Goal: Find specific page/section: Find specific page/section

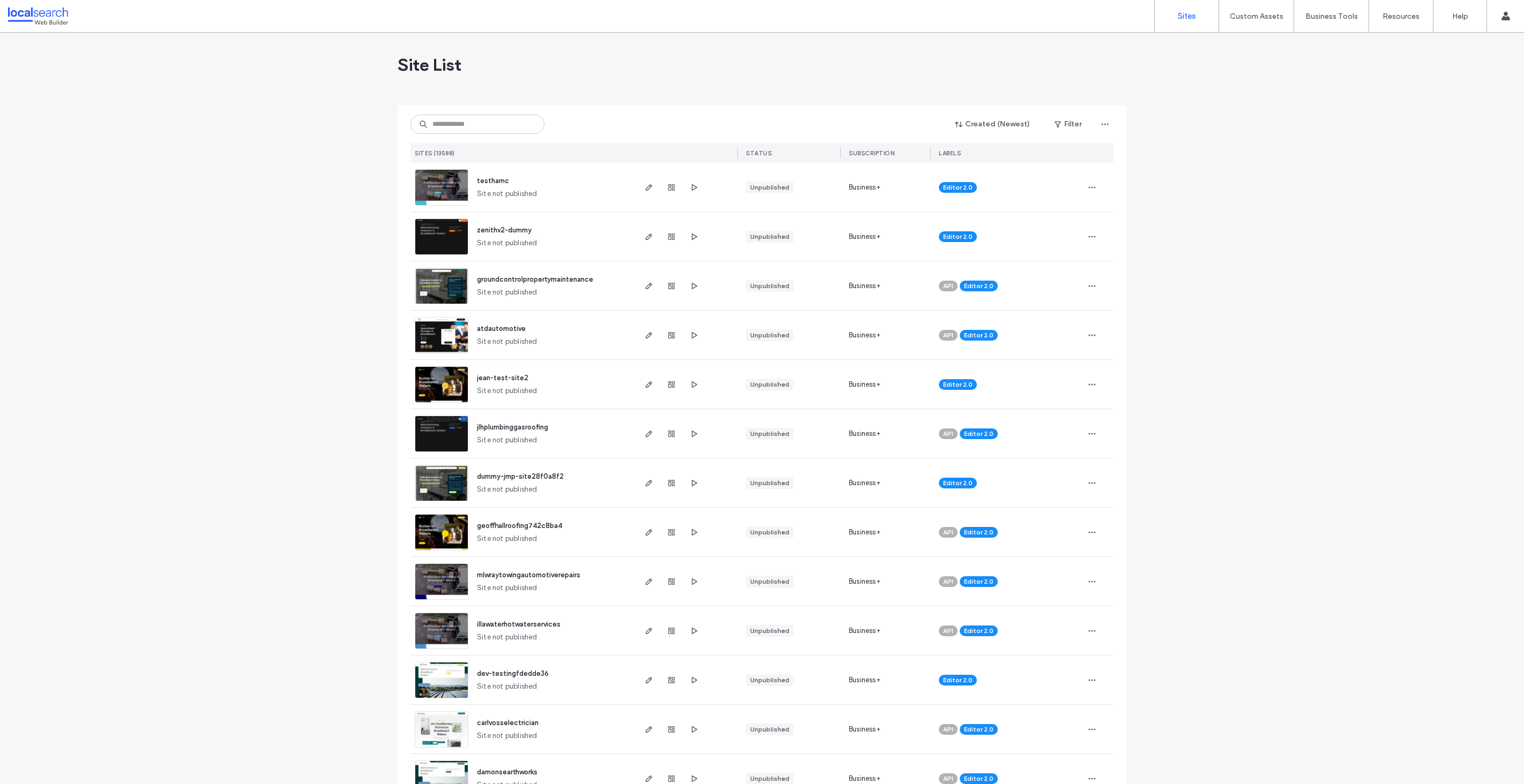
click at [434, 118] on input at bounding box center [477, 124] width 134 height 20
type input "********"
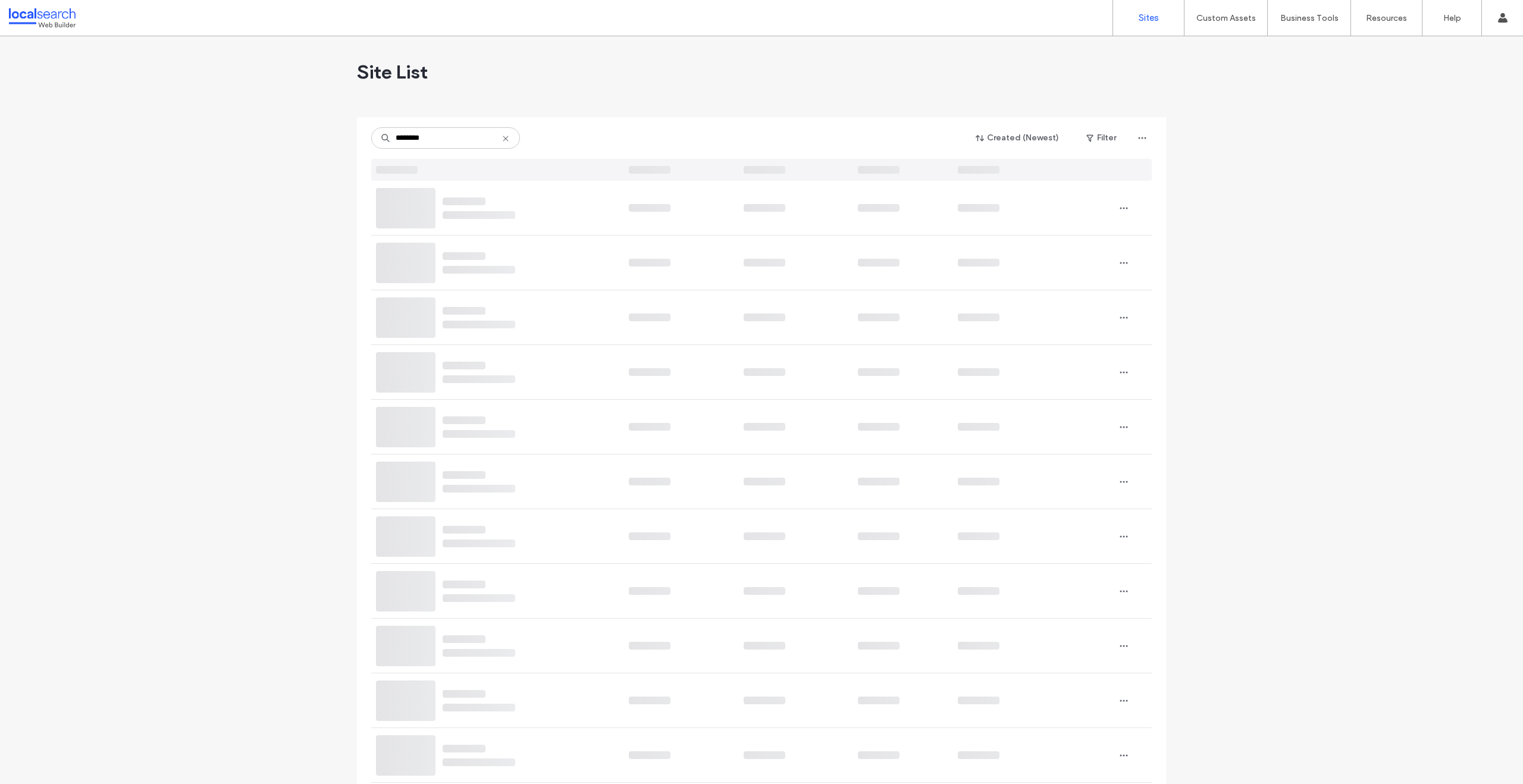
click at [519, 72] on div "Site List" at bounding box center [761, 72] width 809 height 72
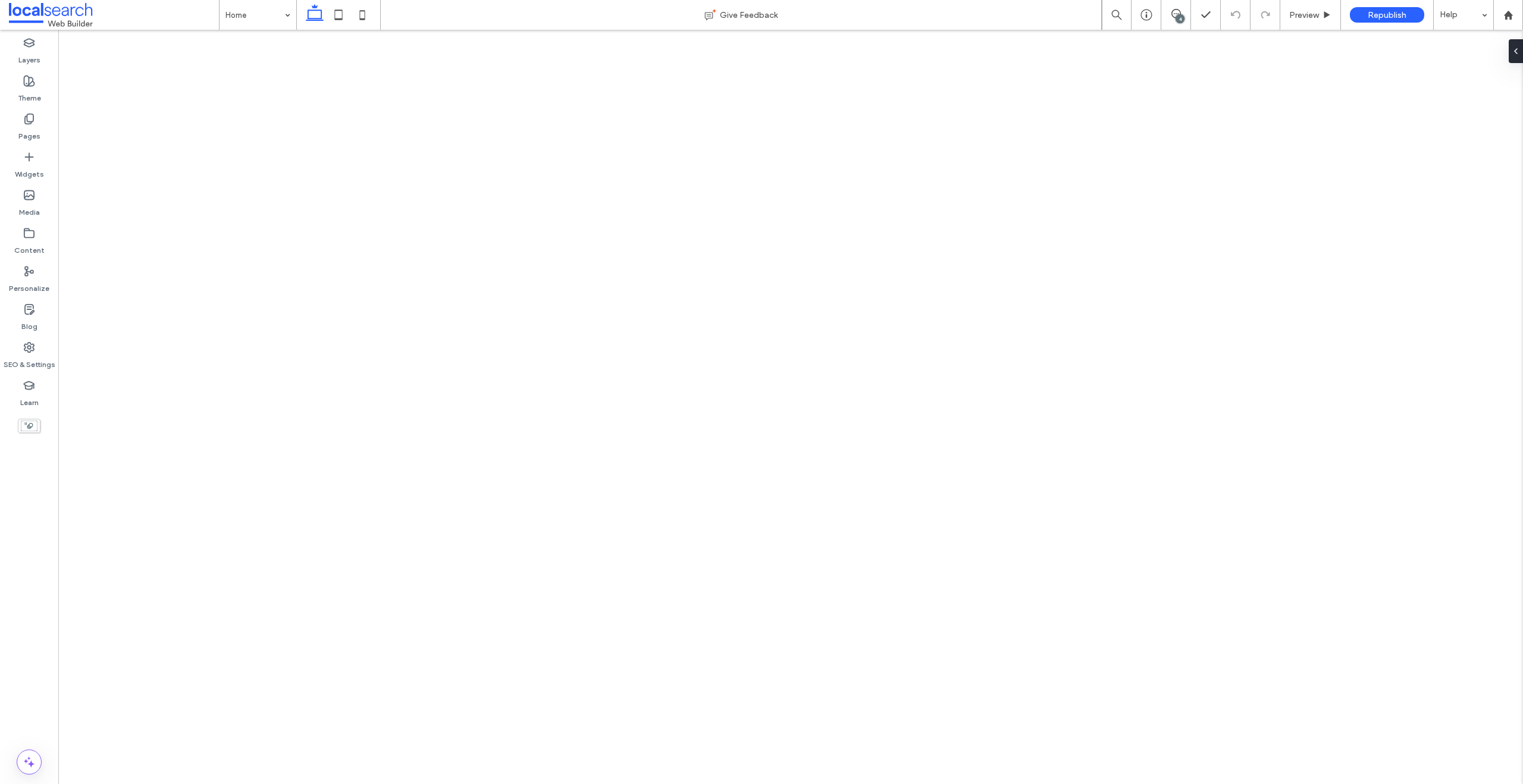
click at [1178, 15] on div "4" at bounding box center [1180, 19] width 9 height 9
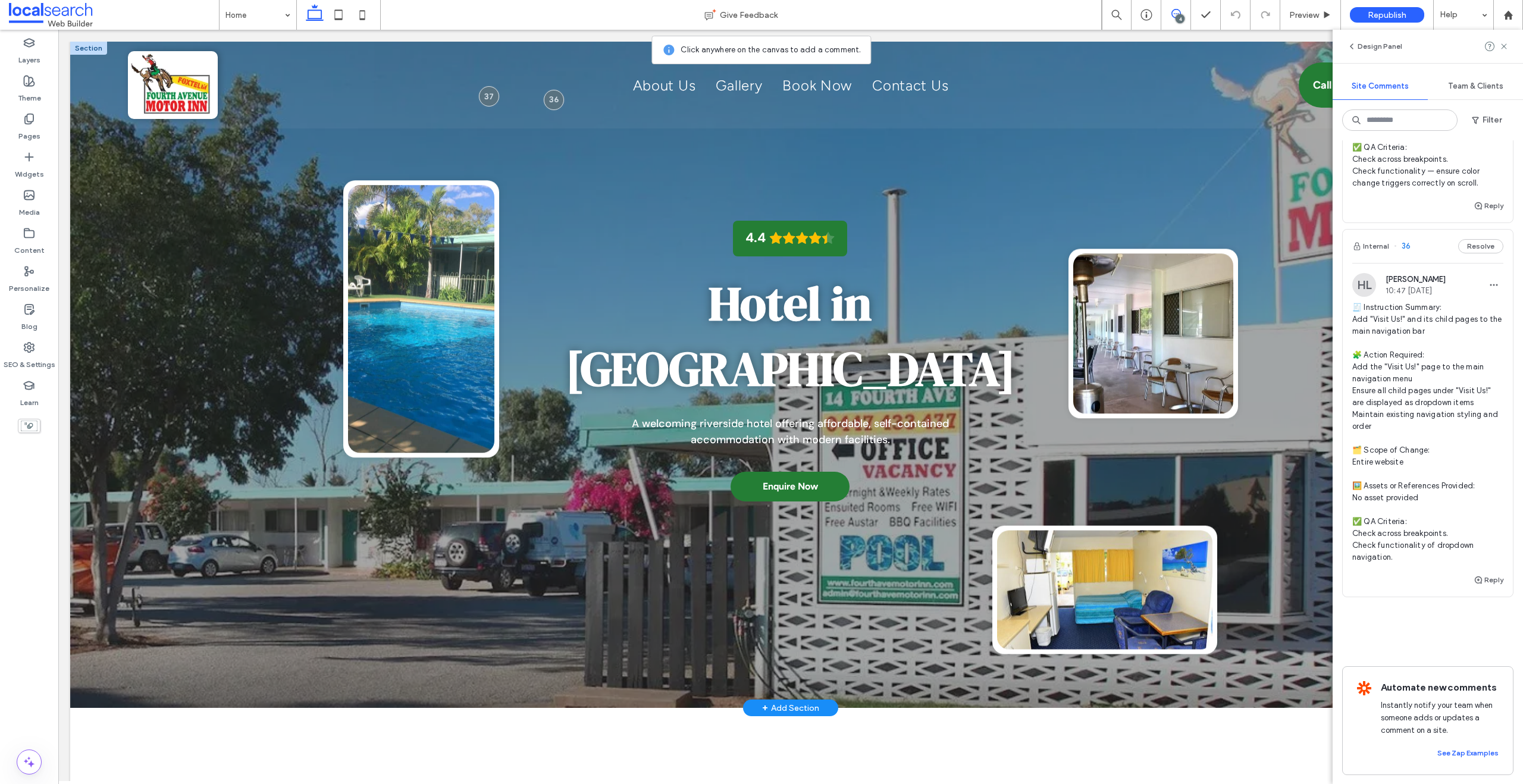
scroll to position [1068, 0]
click at [1513, 11] on div at bounding box center [1507, 14] width 28 height 10
